Goal: Task Accomplishment & Management: Use online tool/utility

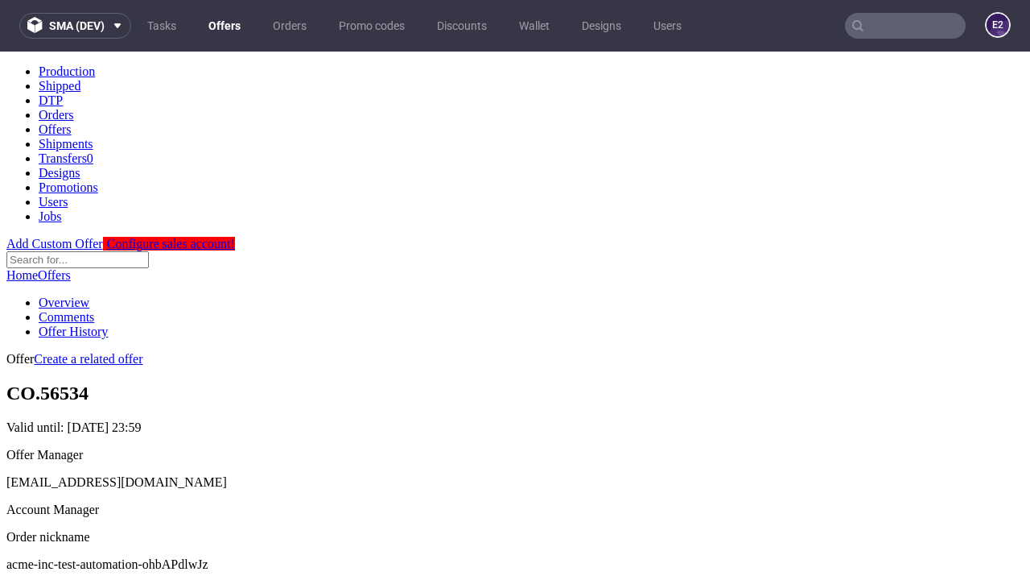
scroll to position [159, 0]
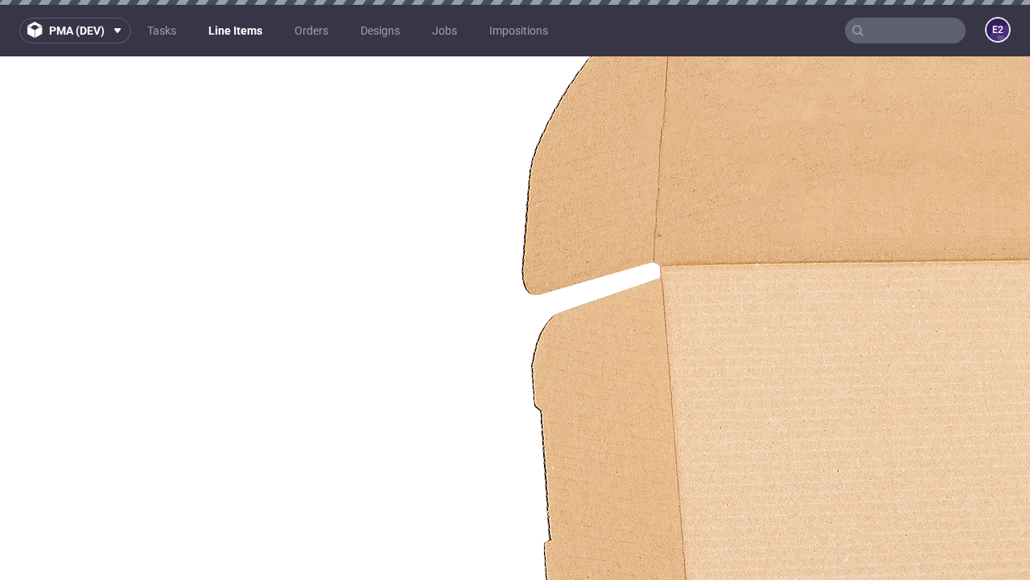
select select "accepted"
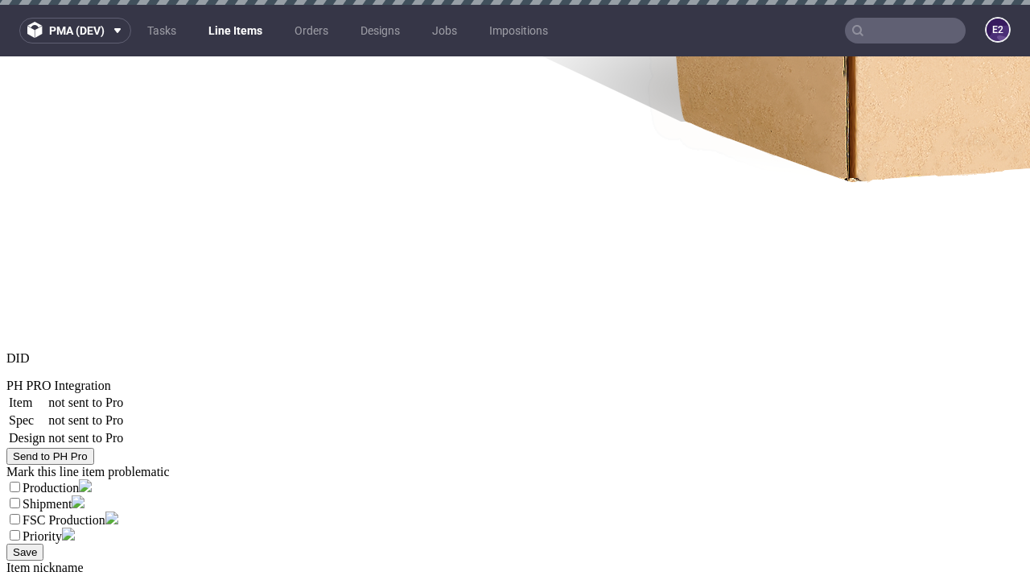
select select "received"
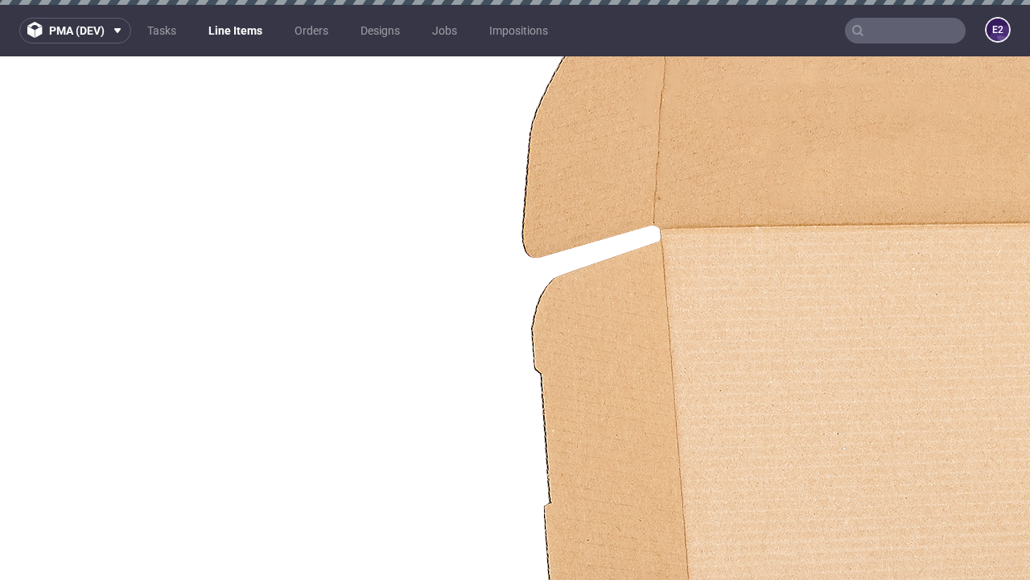
select select "accepted_dtp_issue_reprint"
